Goal: Task Accomplishment & Management: Manage account settings

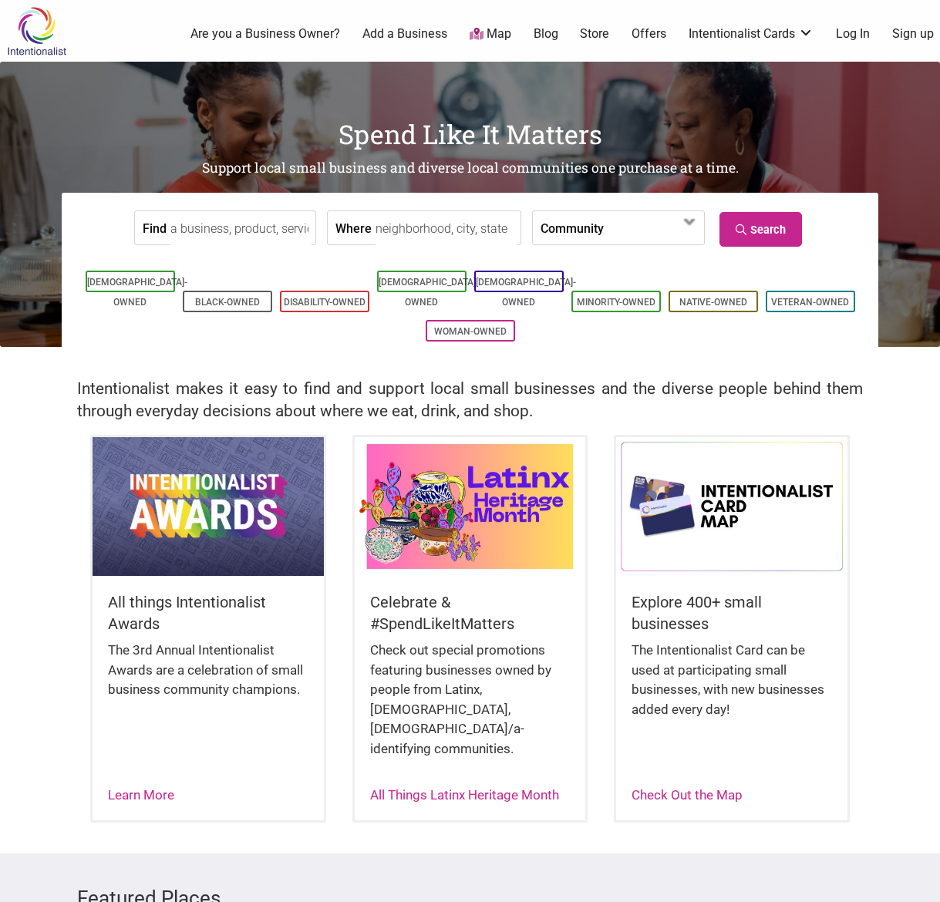
click at [861, 37] on link "Log In" at bounding box center [853, 33] width 34 height 17
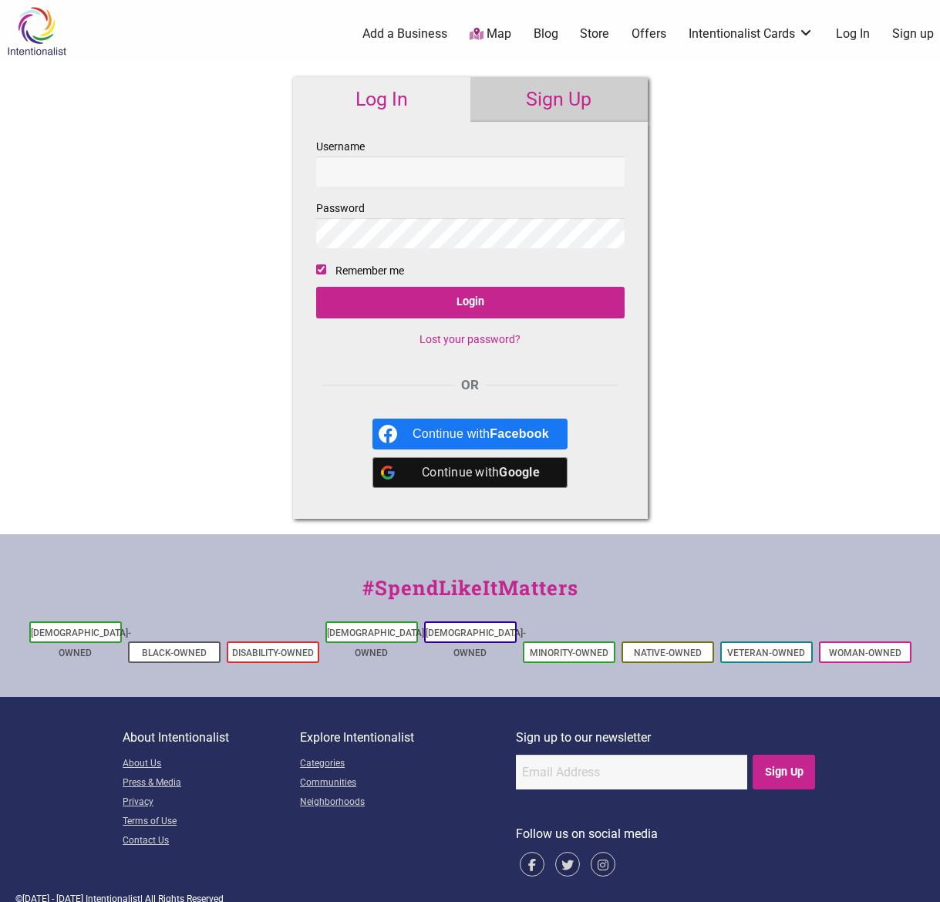
click at [442, 172] on input "Username" at bounding box center [470, 172] width 308 height 30
type input "[EMAIL_ADDRESS][DOMAIN_NAME]"
click at [316, 287] on input "Login" at bounding box center [470, 303] width 308 height 32
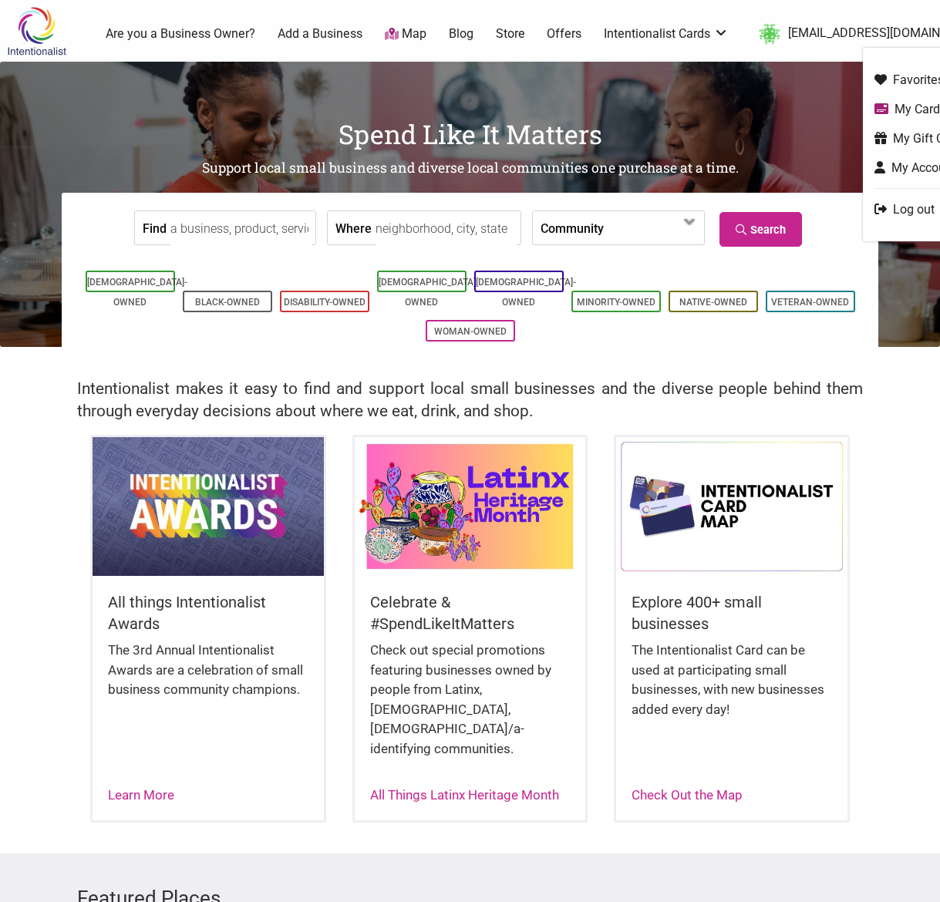
click at [890, 105] on link "My Cards" at bounding box center [921, 109] width 93 height 18
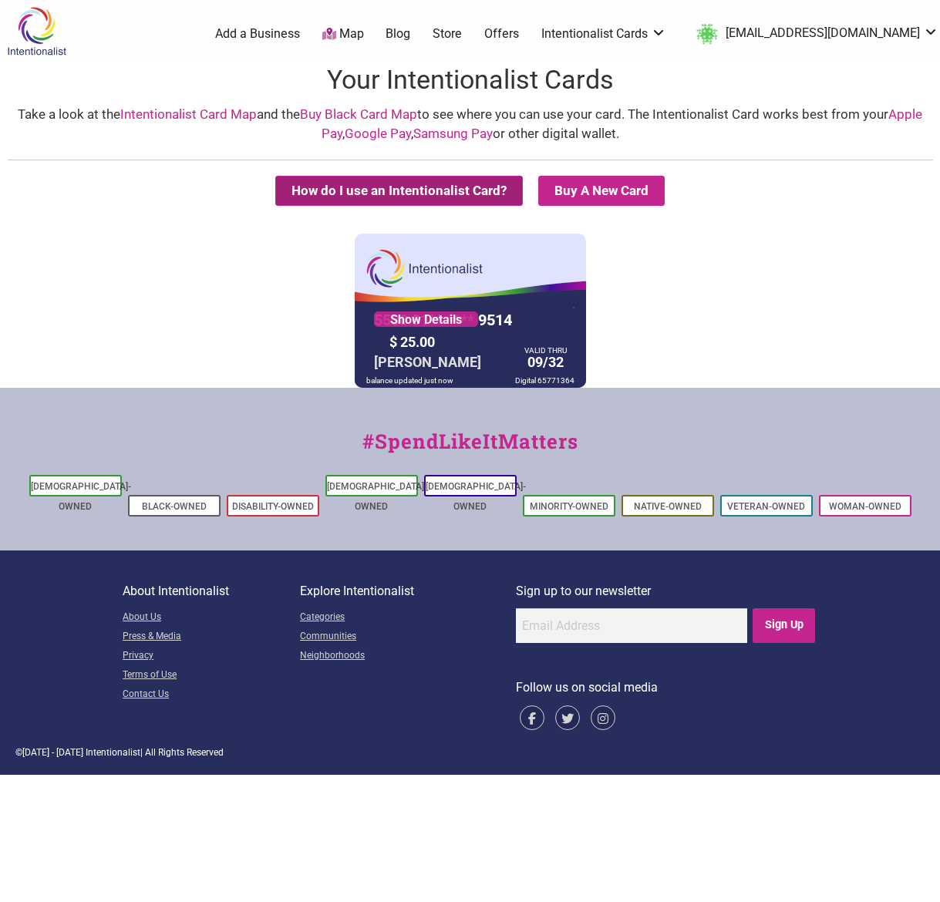
click at [433, 190] on button "How do I use an Intentionalist Card?" at bounding box center [399, 191] width 248 height 30
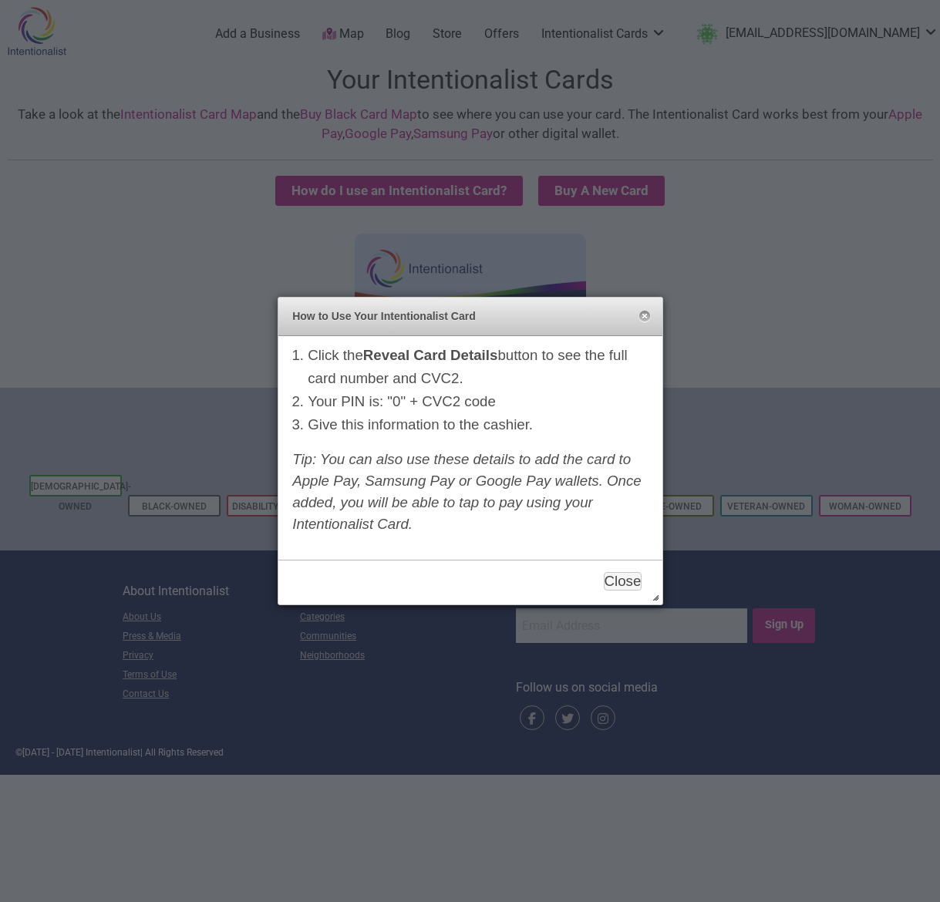
click at [905, 352] on div at bounding box center [470, 451] width 940 height 902
click at [646, 318] on button "Close" at bounding box center [645, 317] width 12 height 12
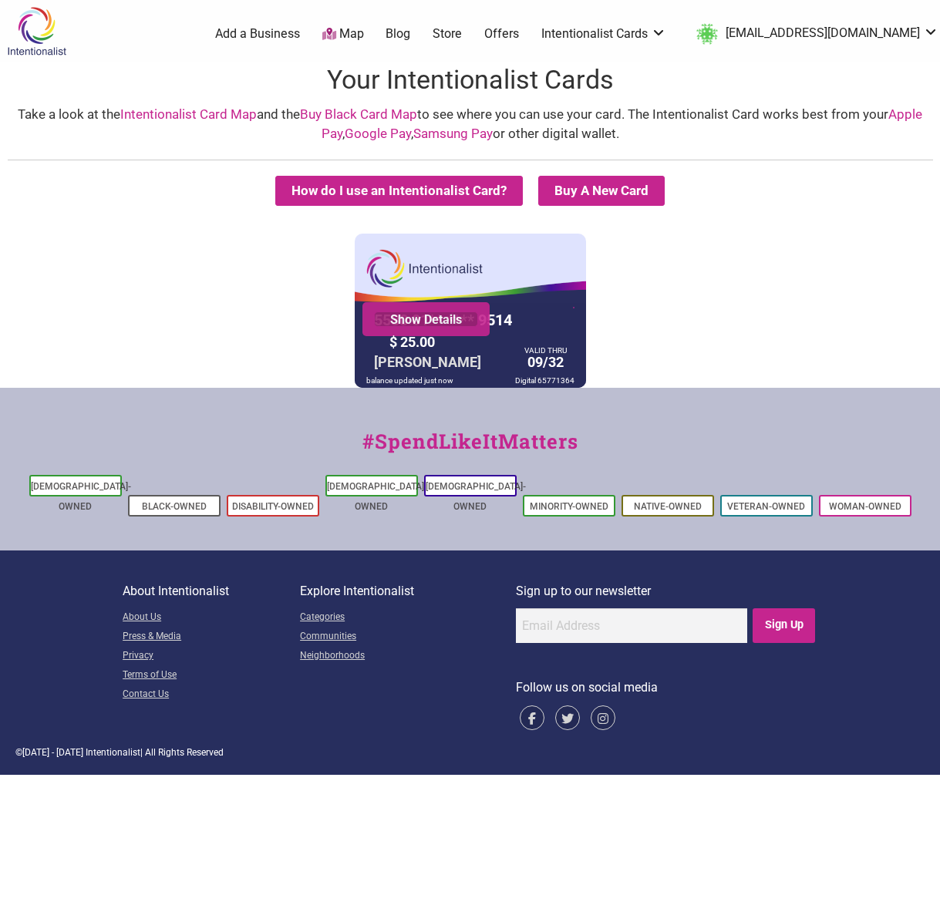
click at [454, 322] on link "Show Details" at bounding box center [426, 319] width 104 height 15
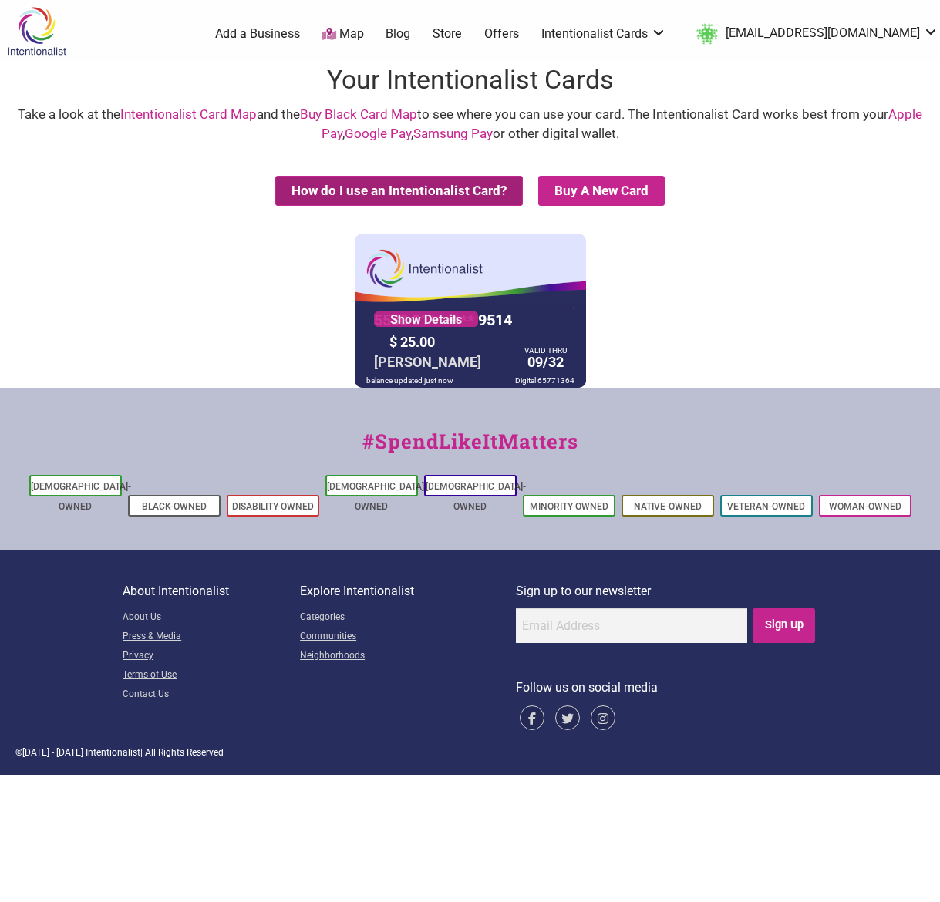
click at [397, 190] on button "How do I use an Intentionalist Card?" at bounding box center [399, 191] width 248 height 30
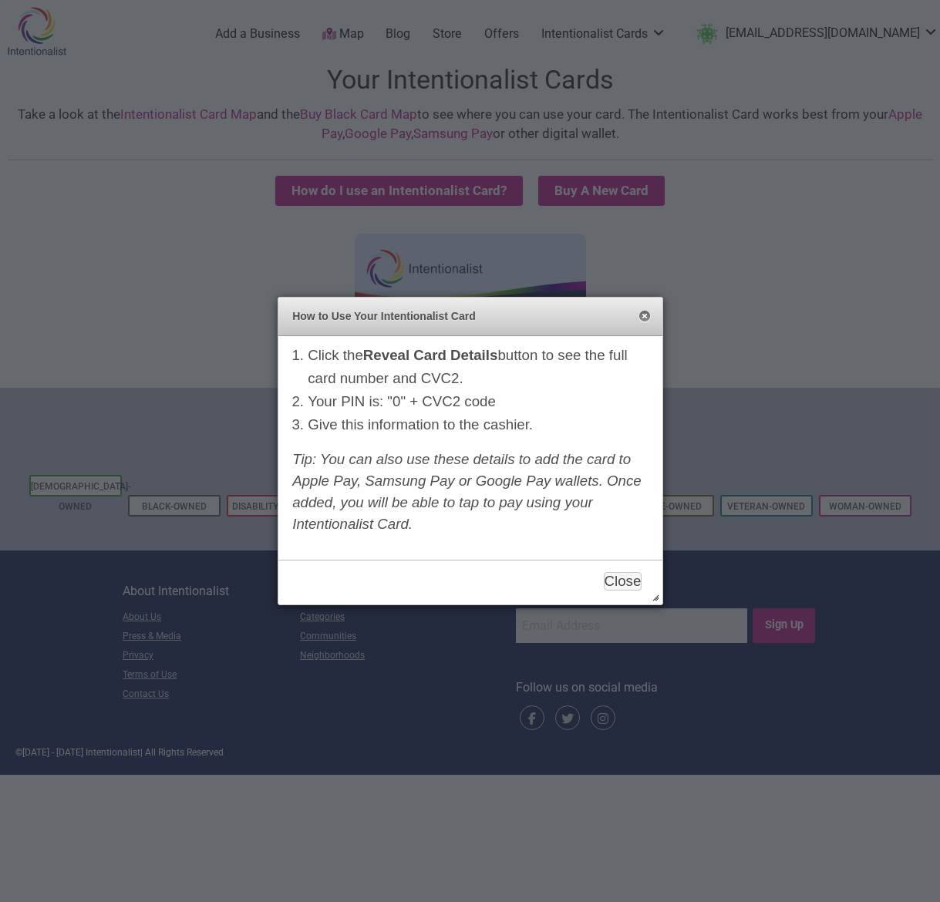
click at [645, 316] on button "Close" at bounding box center [645, 317] width 12 height 12
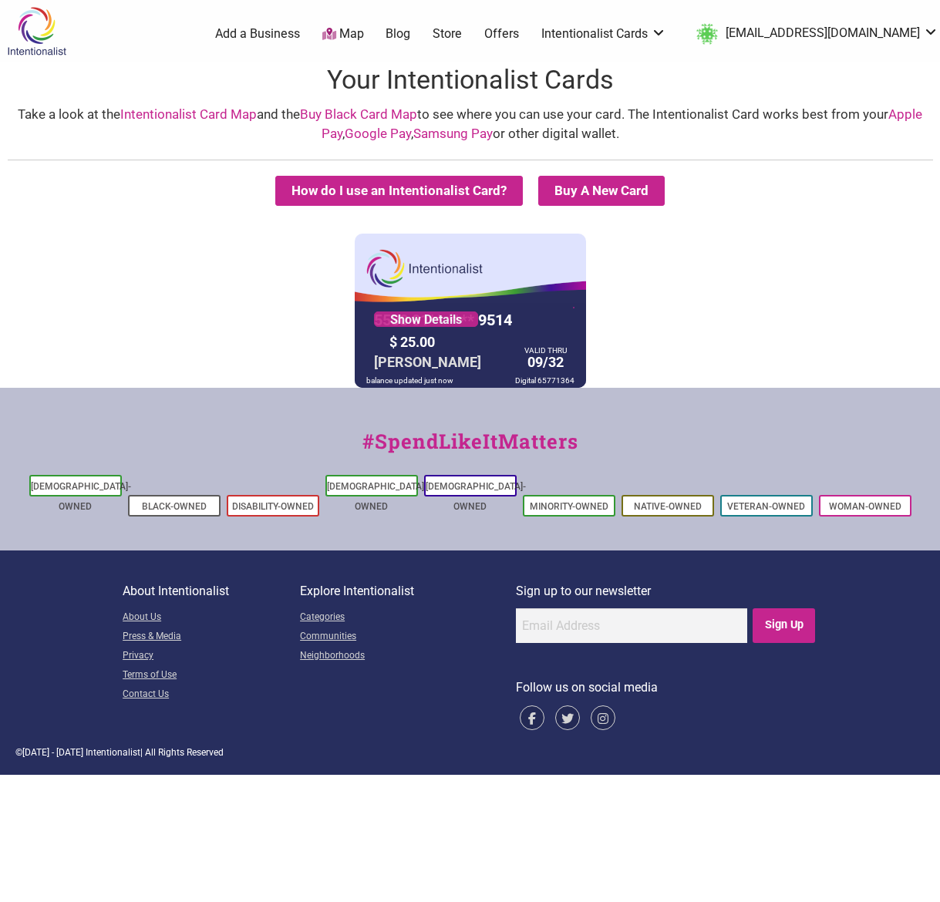
click at [378, 134] on link "Google Pay" at bounding box center [378, 133] width 66 height 15
click at [450, 316] on link "Show Details" at bounding box center [426, 319] width 104 height 15
